Goal: Information Seeking & Learning: Learn about a topic

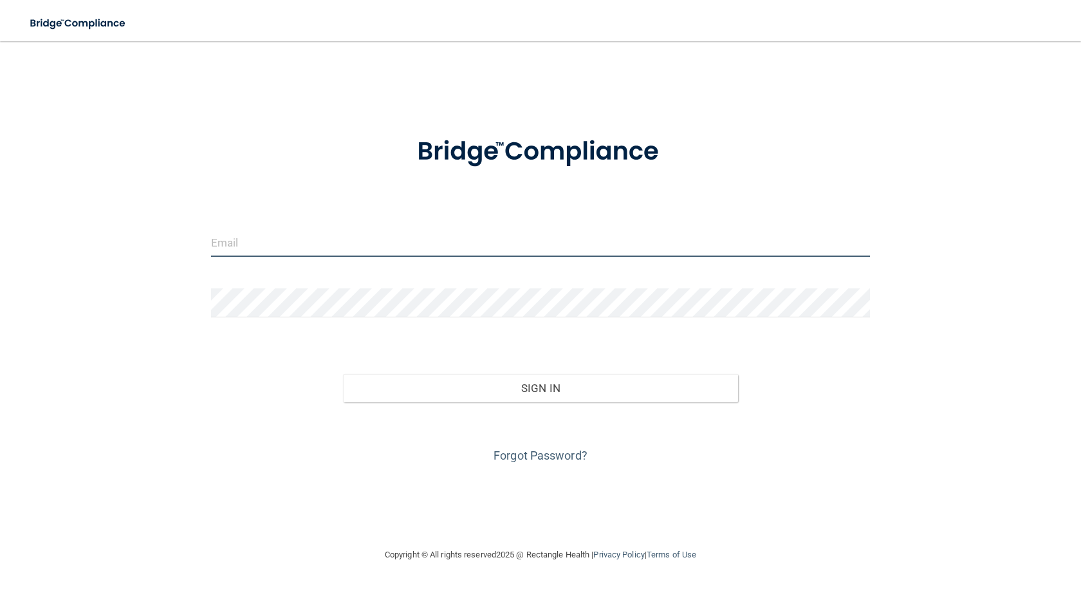
click at [478, 241] on input "email" at bounding box center [540, 242] width 659 height 29
type input "[EMAIL_ADDRESS][DOMAIN_NAME]"
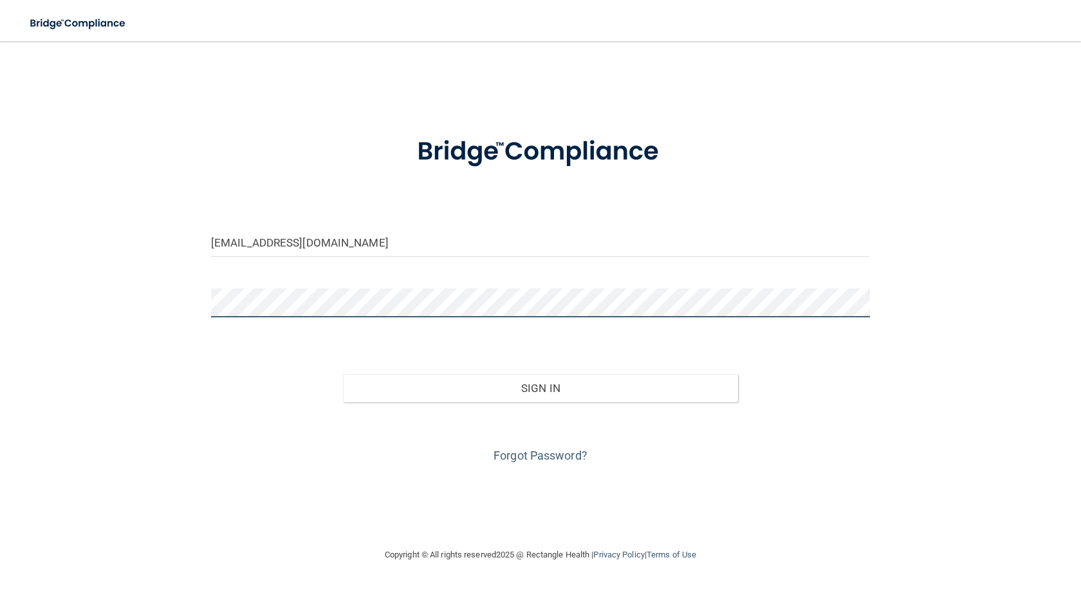
click at [343, 374] on button "Sign In" at bounding box center [540, 388] width 395 height 28
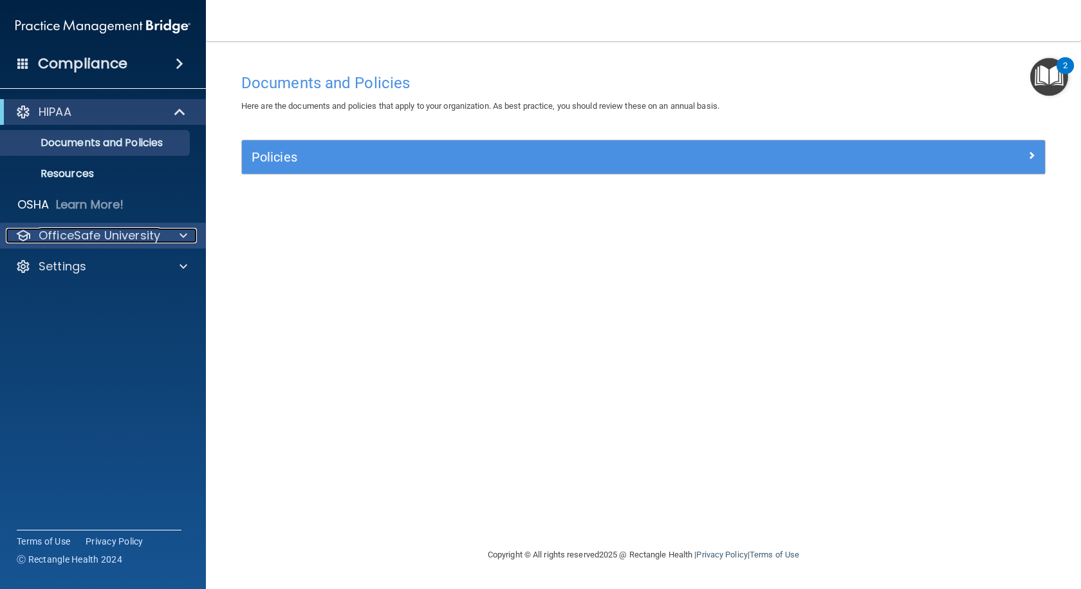
click at [97, 233] on p "OfficeSafe University" at bounding box center [100, 235] width 122 height 15
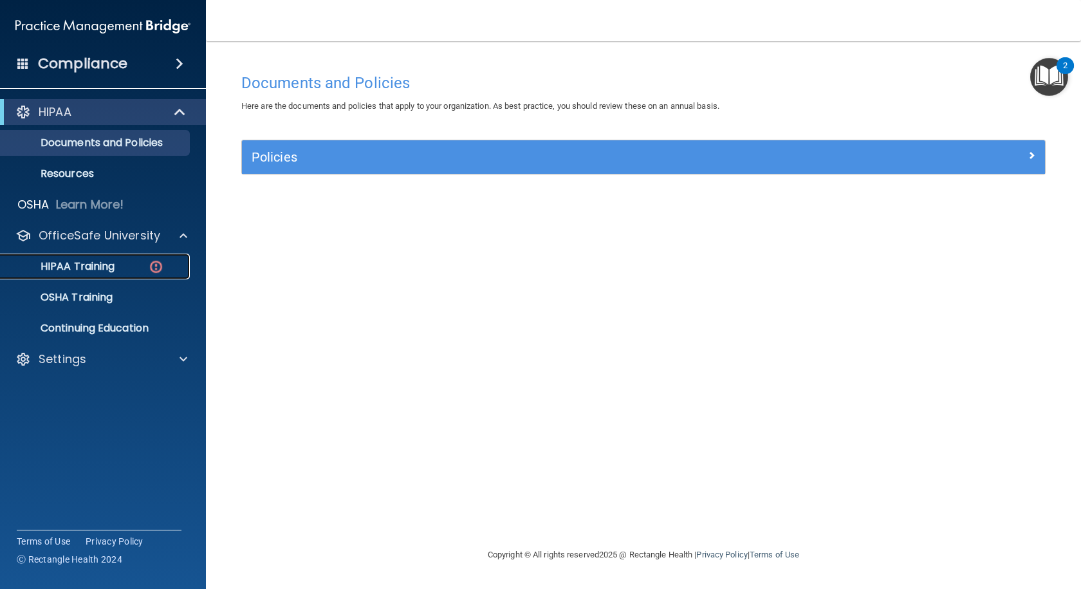
click at [132, 271] on div "HIPAA Training" at bounding box center [96, 266] width 176 height 13
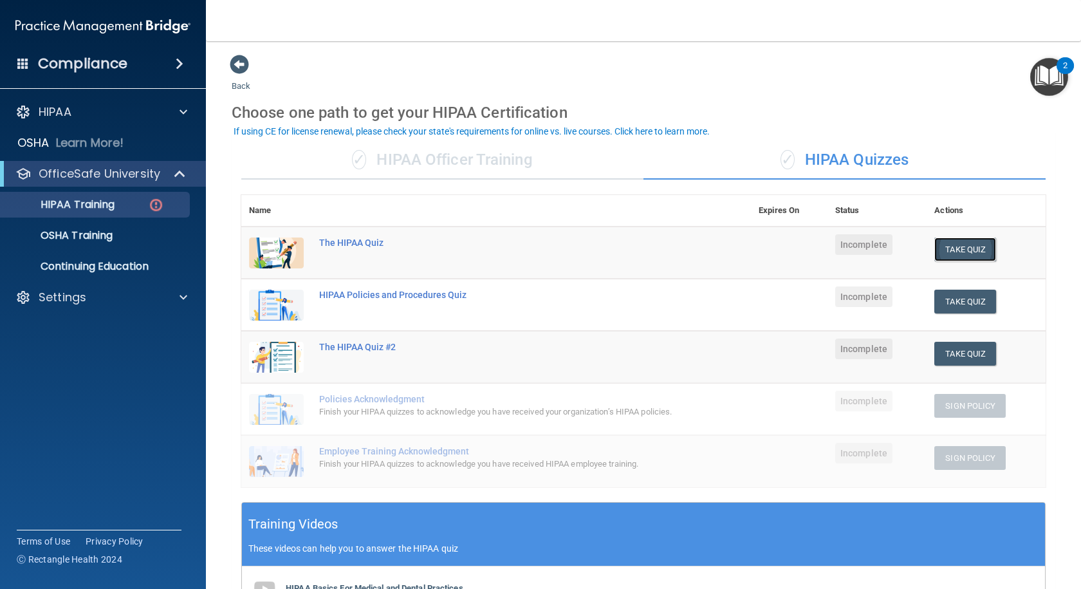
click at [954, 246] on button "Take Quiz" at bounding box center [965, 249] width 62 height 24
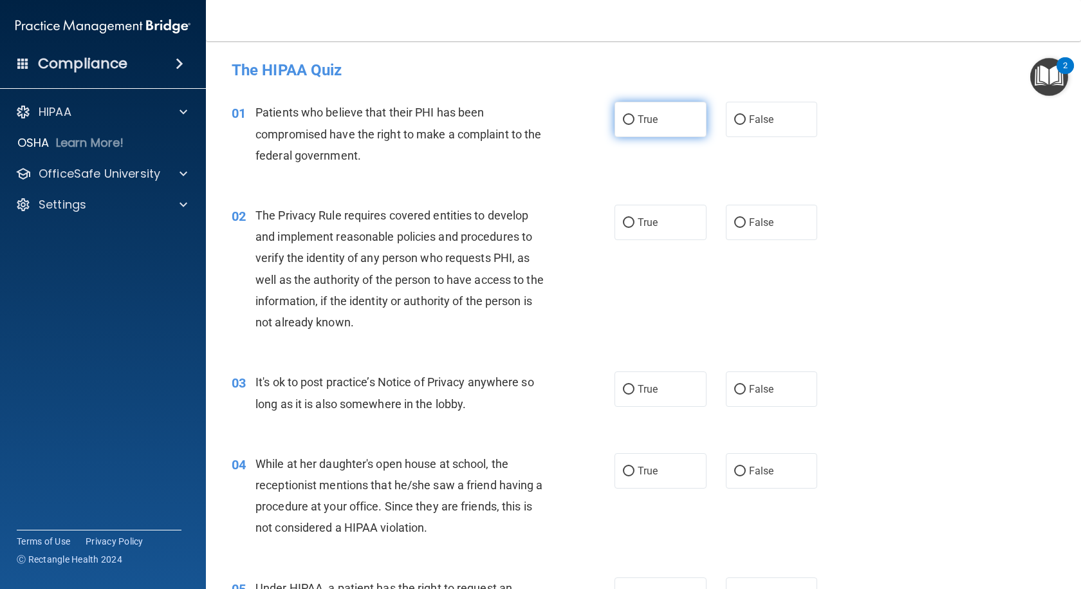
click at [642, 125] on span "True" at bounding box center [648, 119] width 20 height 12
click at [635, 125] on input "True" at bounding box center [629, 120] width 12 height 10
radio input "true"
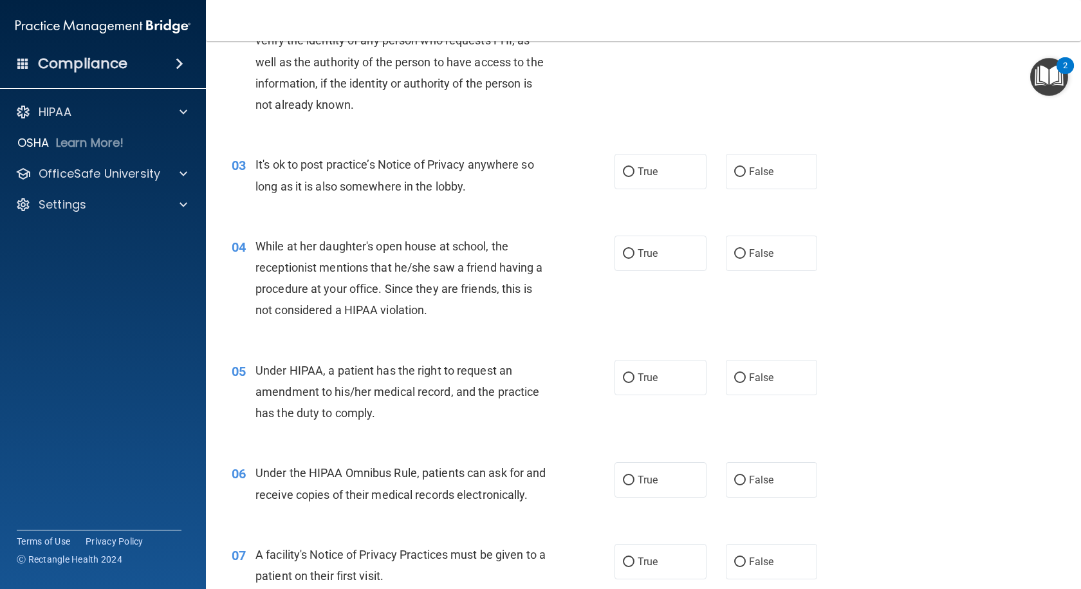
scroll to position [64, 0]
